Goal: Check status: Check status

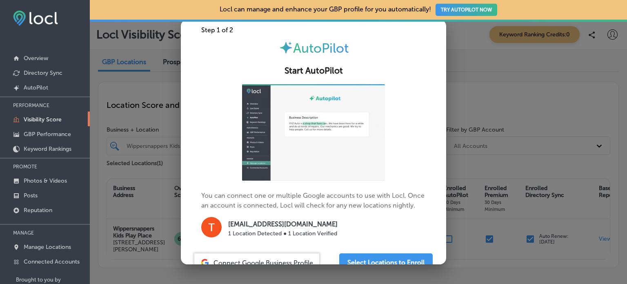
click at [498, 88] on div at bounding box center [313, 142] width 627 height 284
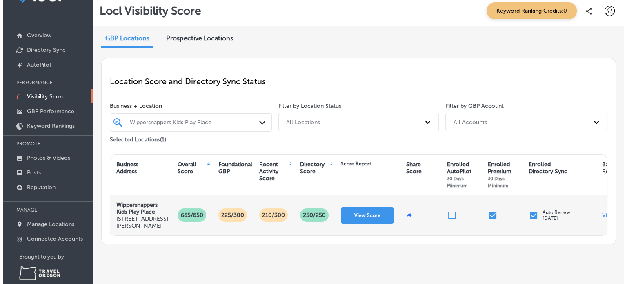
scroll to position [36, 0]
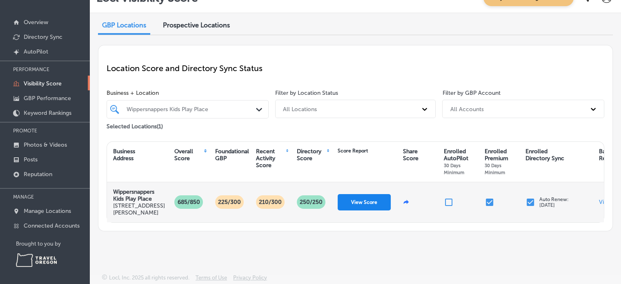
click at [364, 196] on button "View Score" at bounding box center [364, 202] width 53 height 16
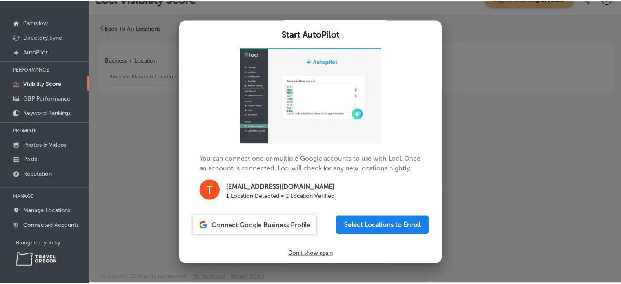
scroll to position [46, 0]
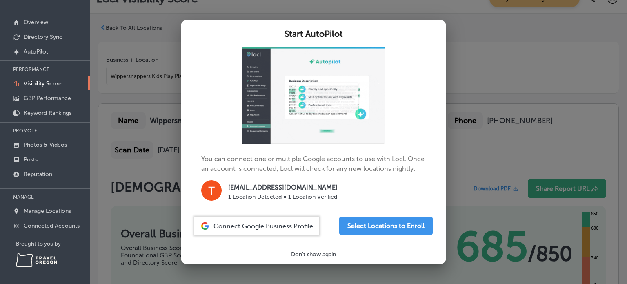
click at [511, 67] on div at bounding box center [313, 142] width 627 height 284
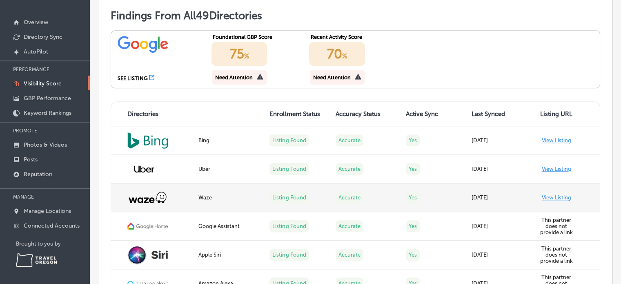
scroll to position [735, 0]
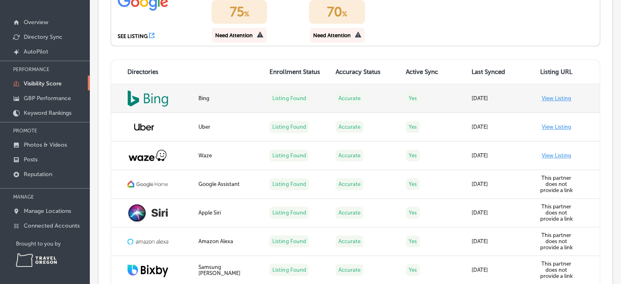
click at [552, 96] on link "View Listing" at bounding box center [556, 98] width 29 height 6
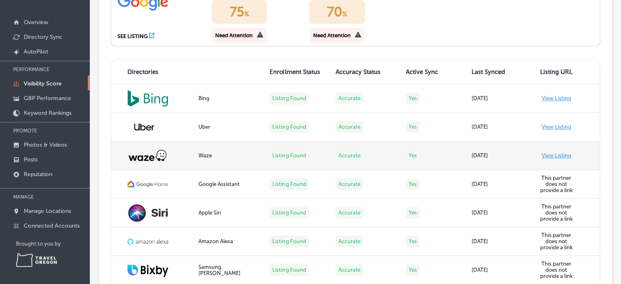
click at [556, 154] on link "View Listing" at bounding box center [556, 155] width 29 height 6
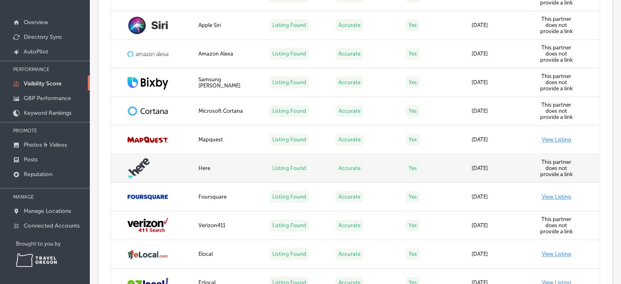
scroll to position [939, 0]
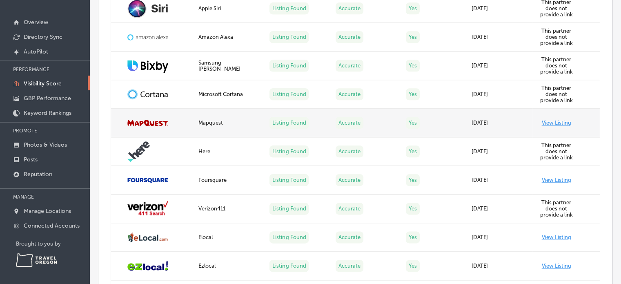
click at [556, 122] on link "View Listing" at bounding box center [556, 123] width 29 height 6
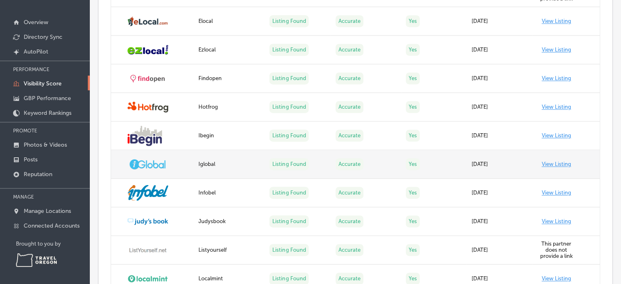
scroll to position [1225, 0]
